Goal: Book appointment/travel/reservation

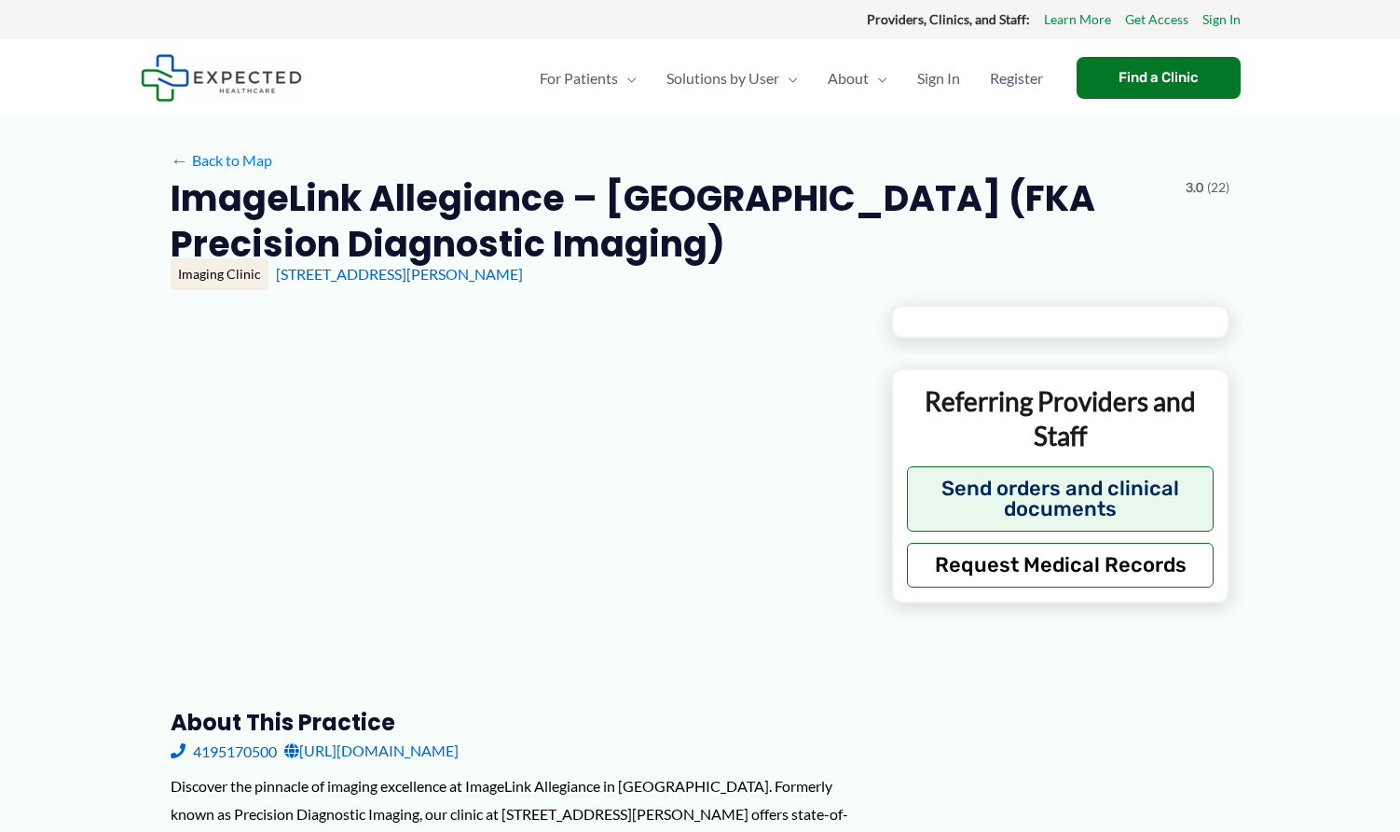
type input "**********"
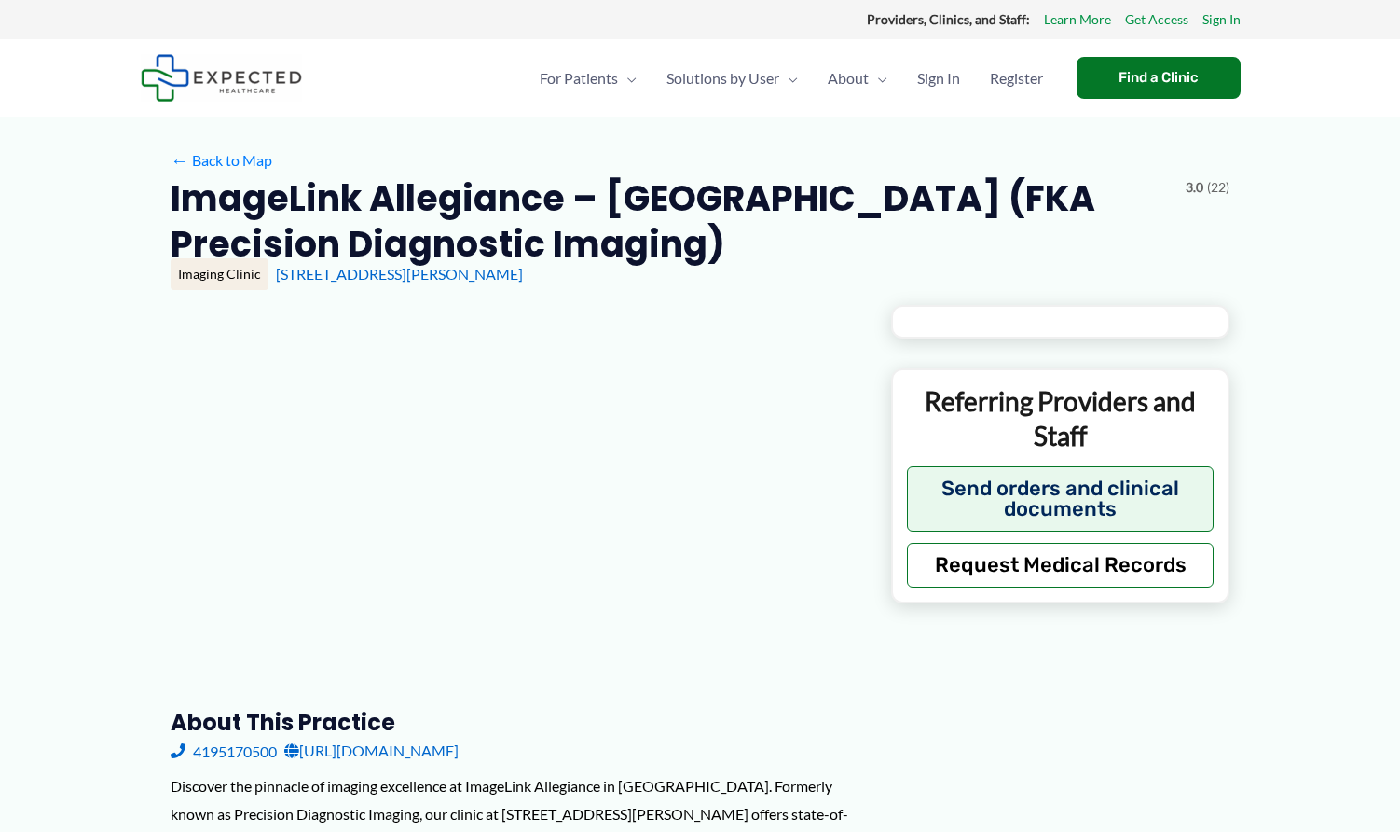
type input "**********"
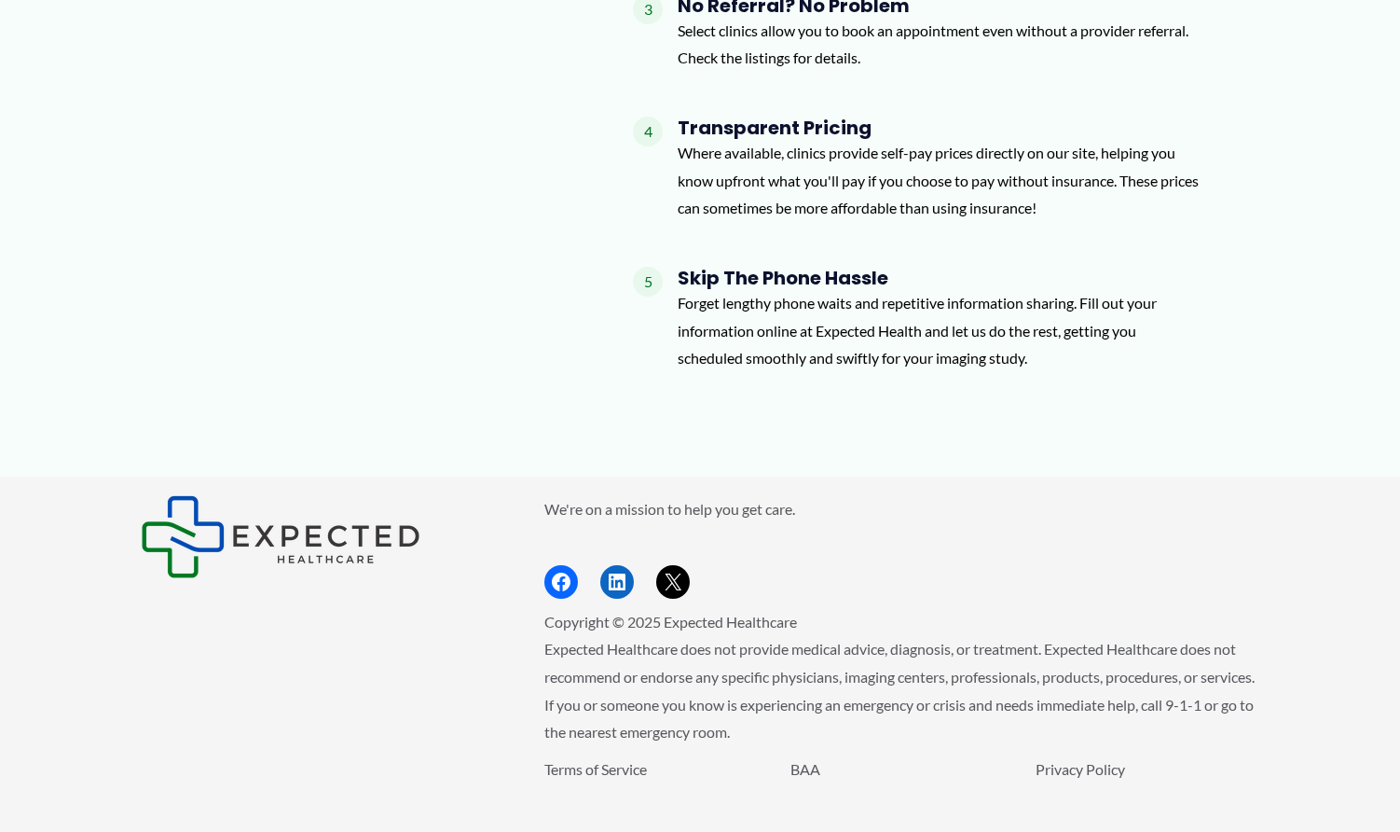
scroll to position [2004, 0]
